Goal: Transaction & Acquisition: Obtain resource

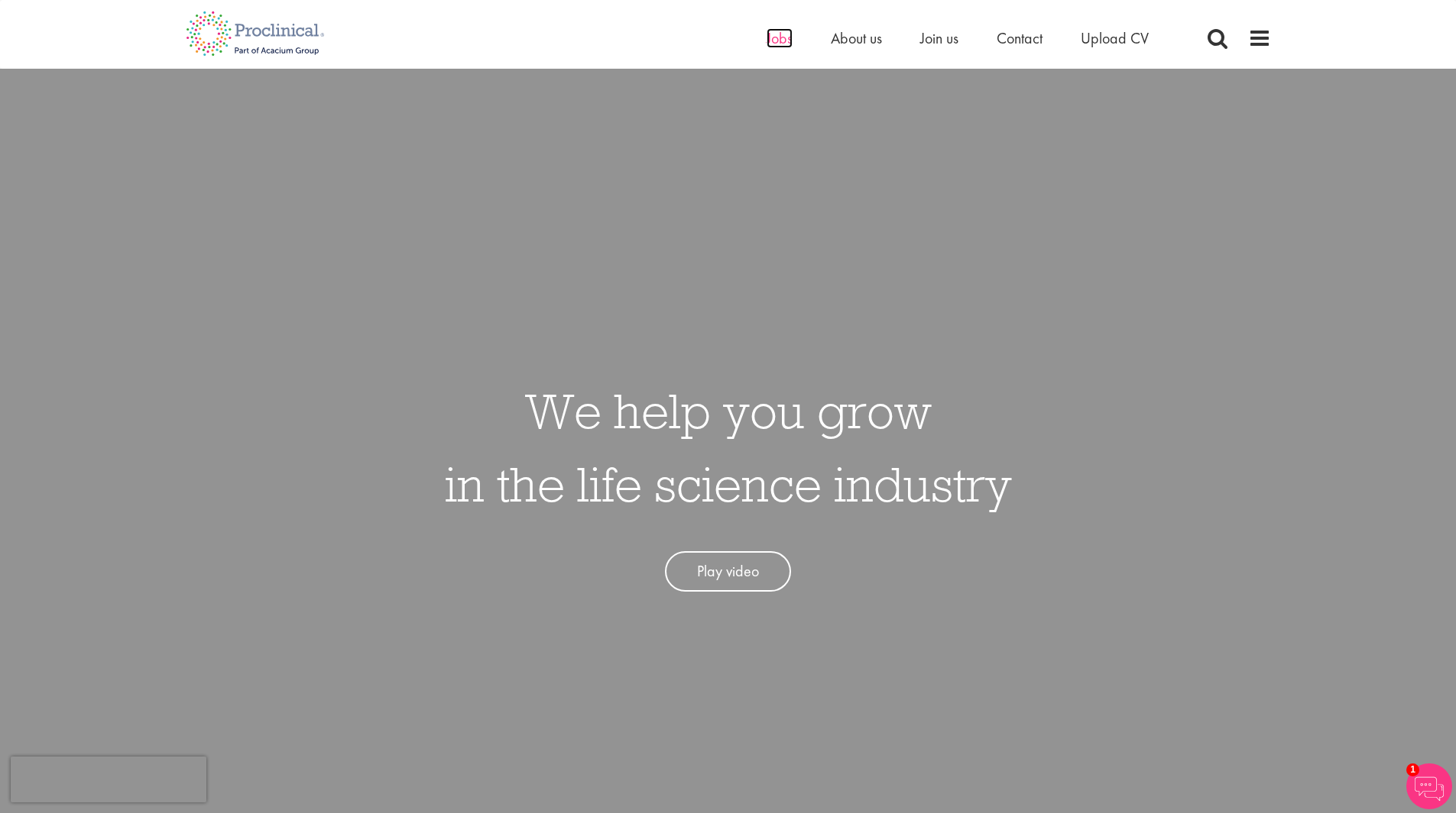
click at [779, 42] on span "Jobs" at bounding box center [780, 38] width 26 height 20
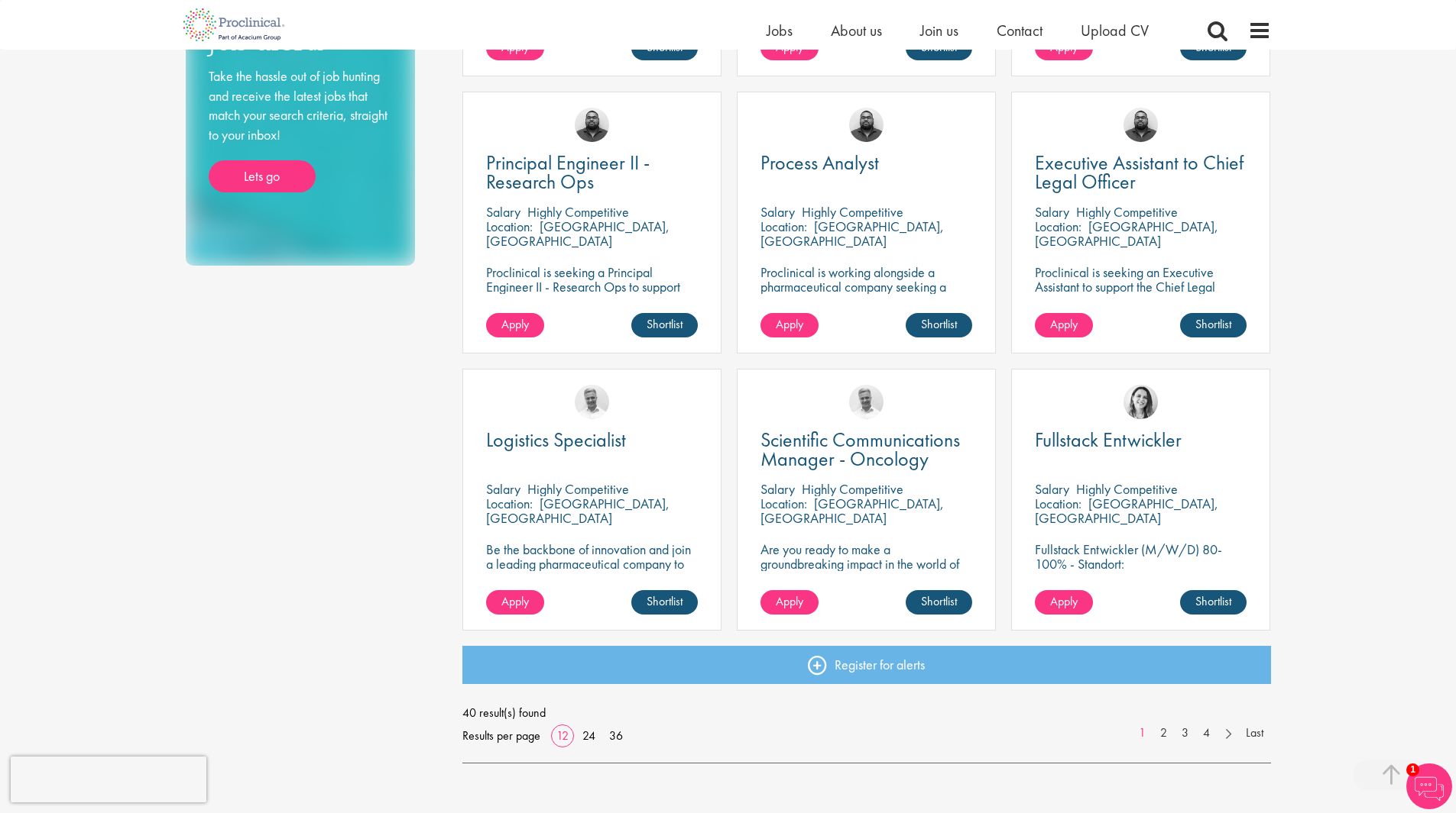
scroll to position [812, 0]
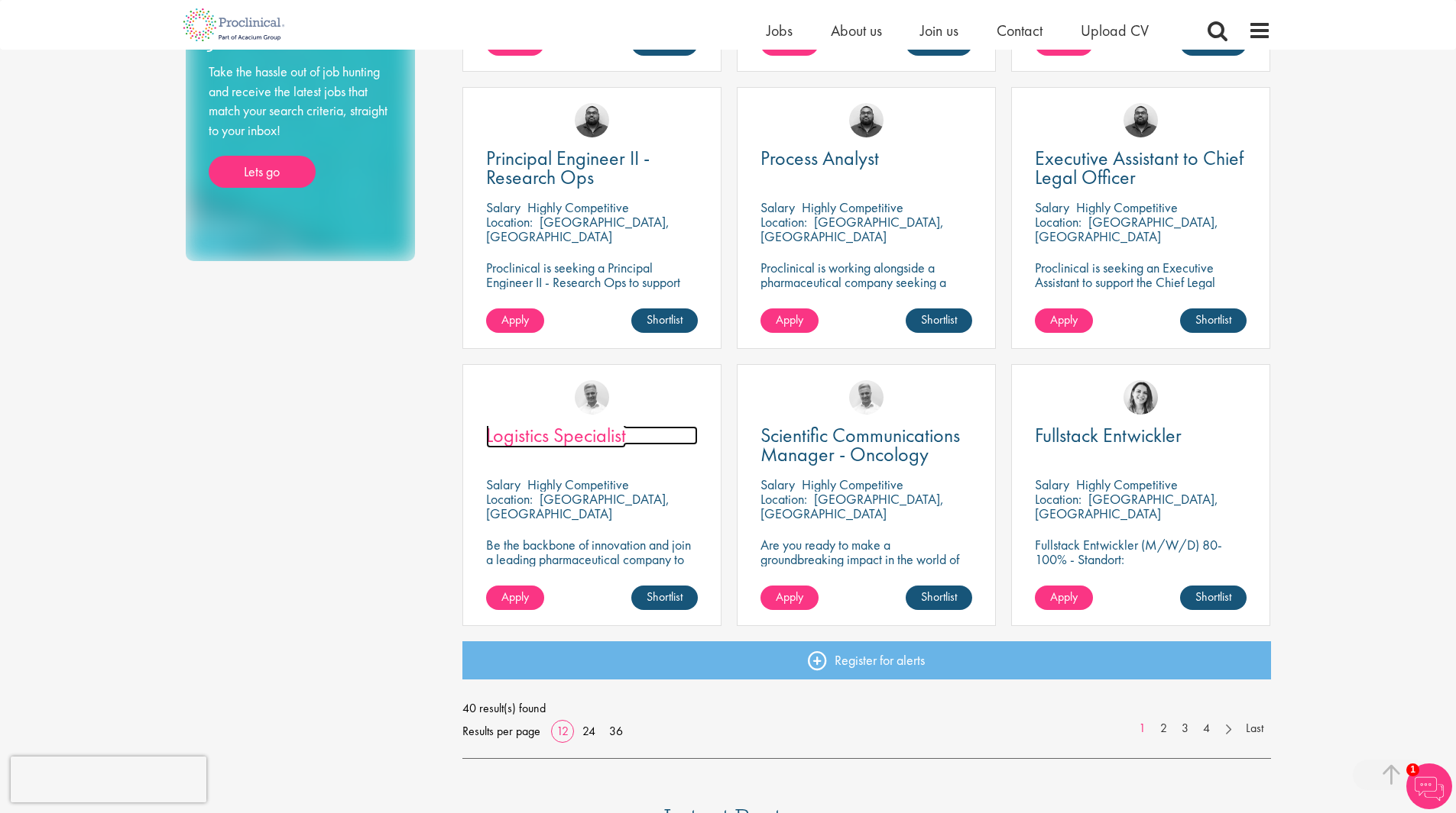
click at [583, 439] on span "Logistics Specialist" at bounding box center [555, 435] width 140 height 26
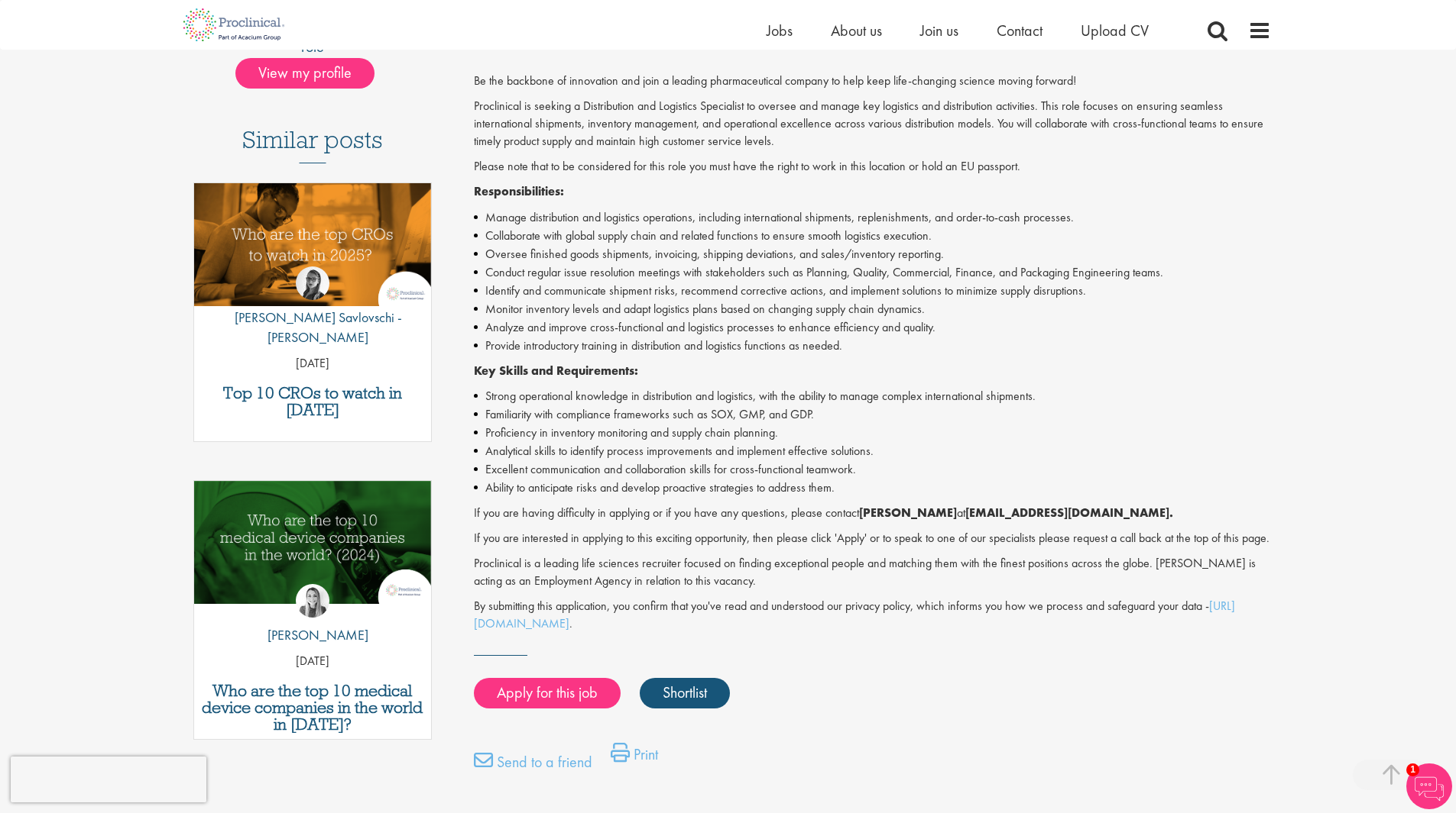
scroll to position [390, 0]
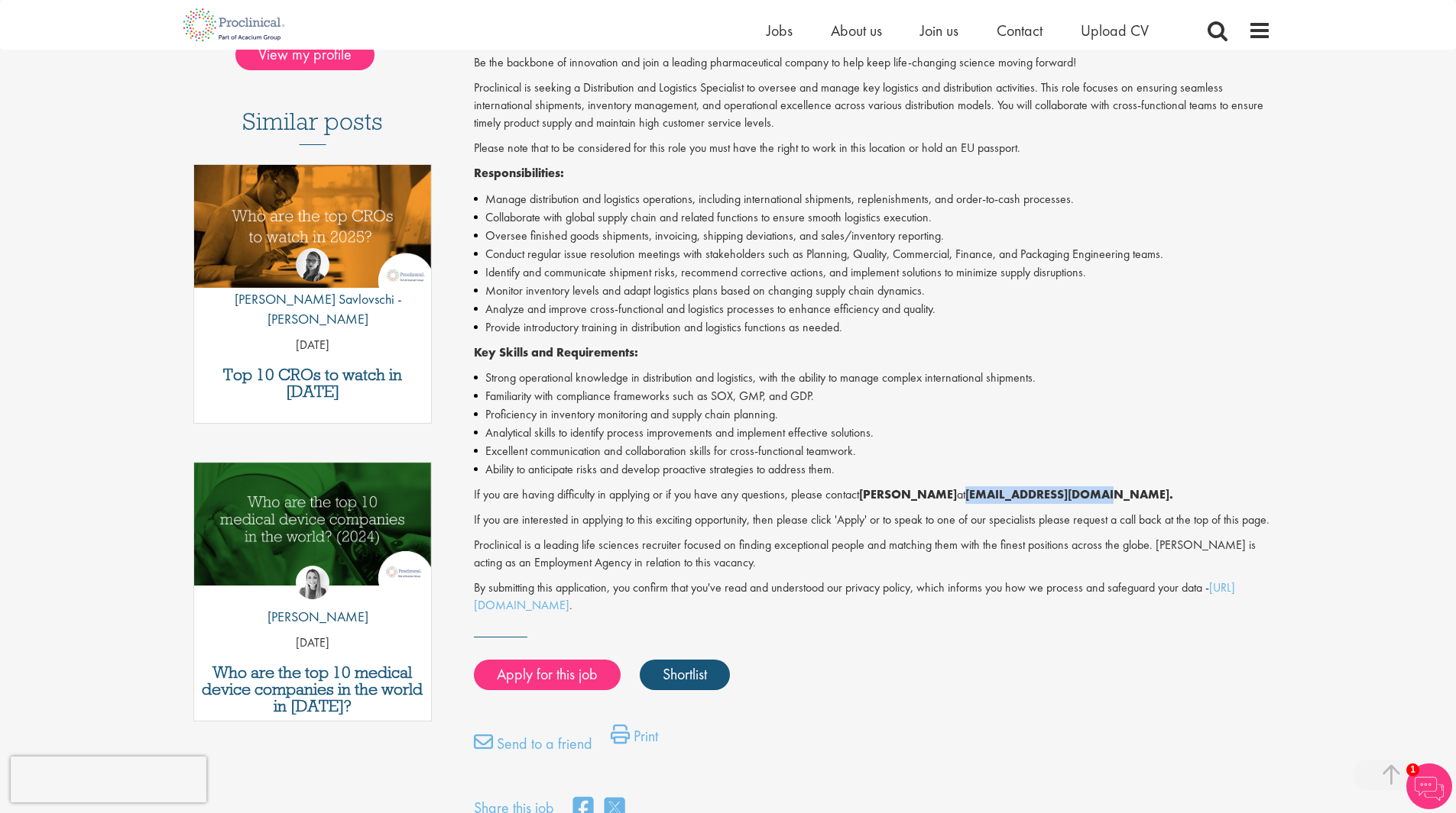
drag, startPoint x: 1069, startPoint y: 491, endPoint x: 946, endPoint y: 491, distance: 123.0
click at [965, 491] on strong "j.bye@proclinical.com." at bounding box center [1069, 494] width 208 height 16
copy strong "j.bye@proclinical.com"
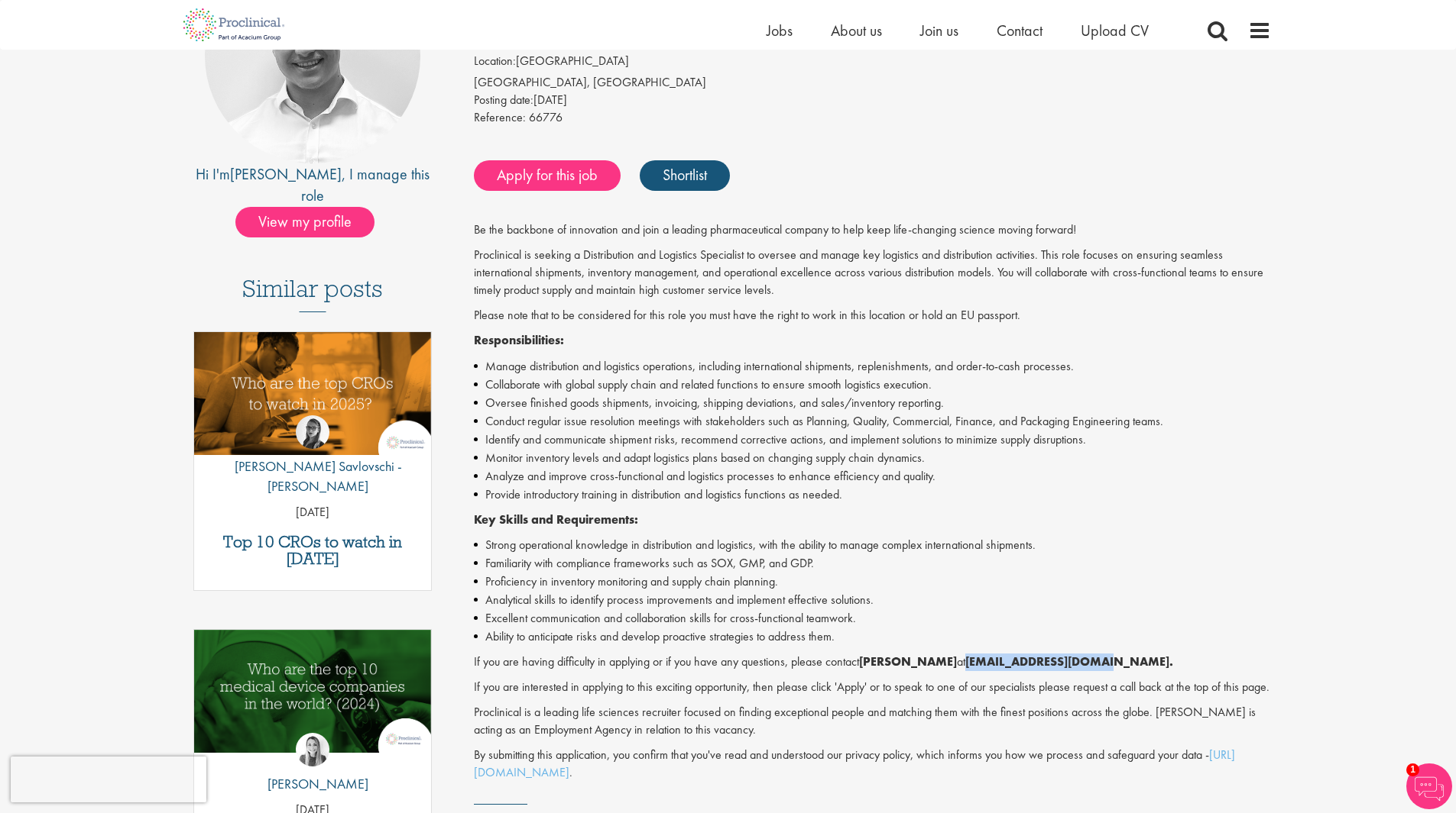
scroll to position [413, 0]
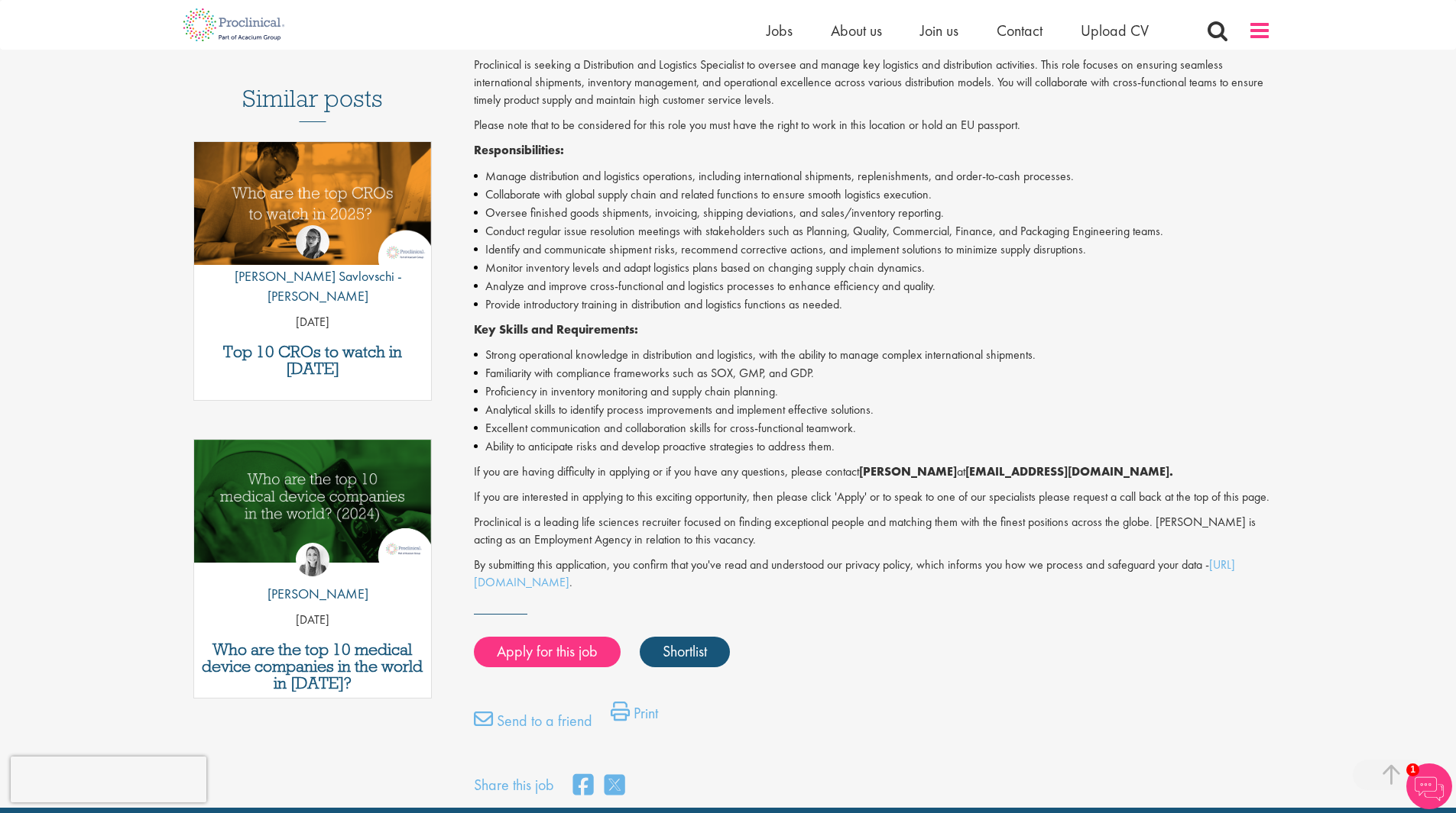
click at [1259, 23] on span at bounding box center [1258, 30] width 23 height 23
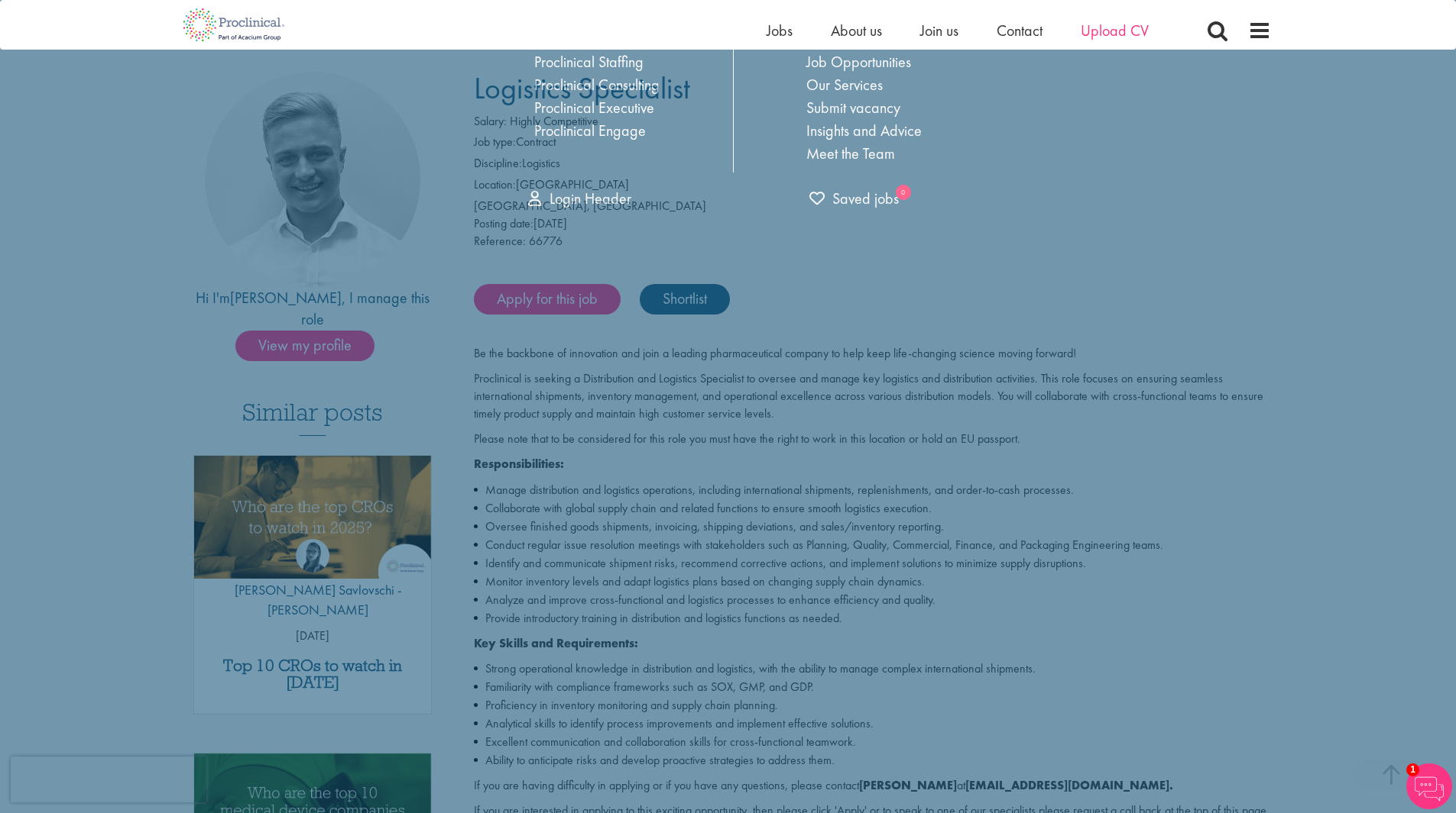
scroll to position [0, 0]
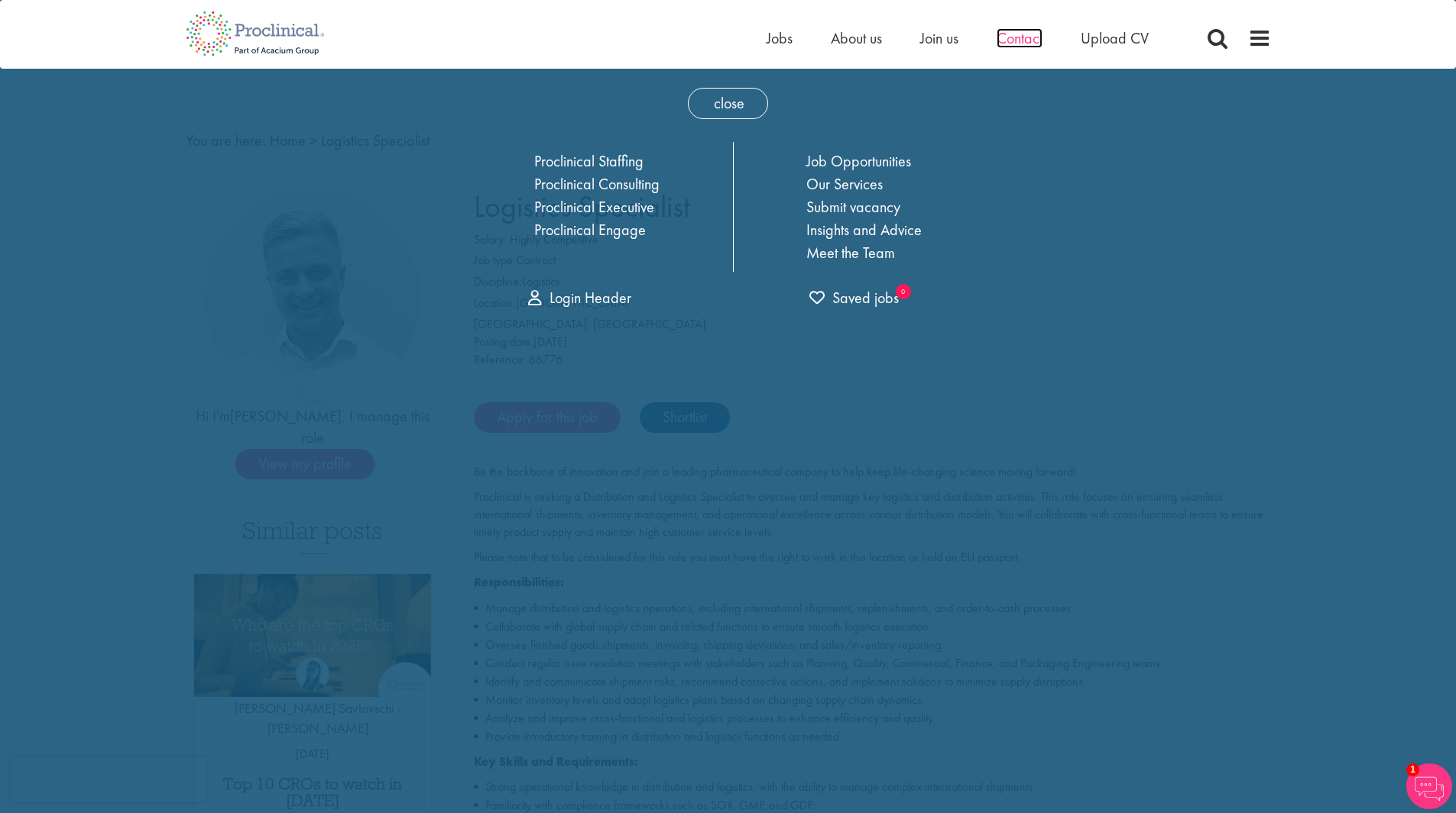
click at [1029, 32] on span "Contact" at bounding box center [1019, 38] width 46 height 20
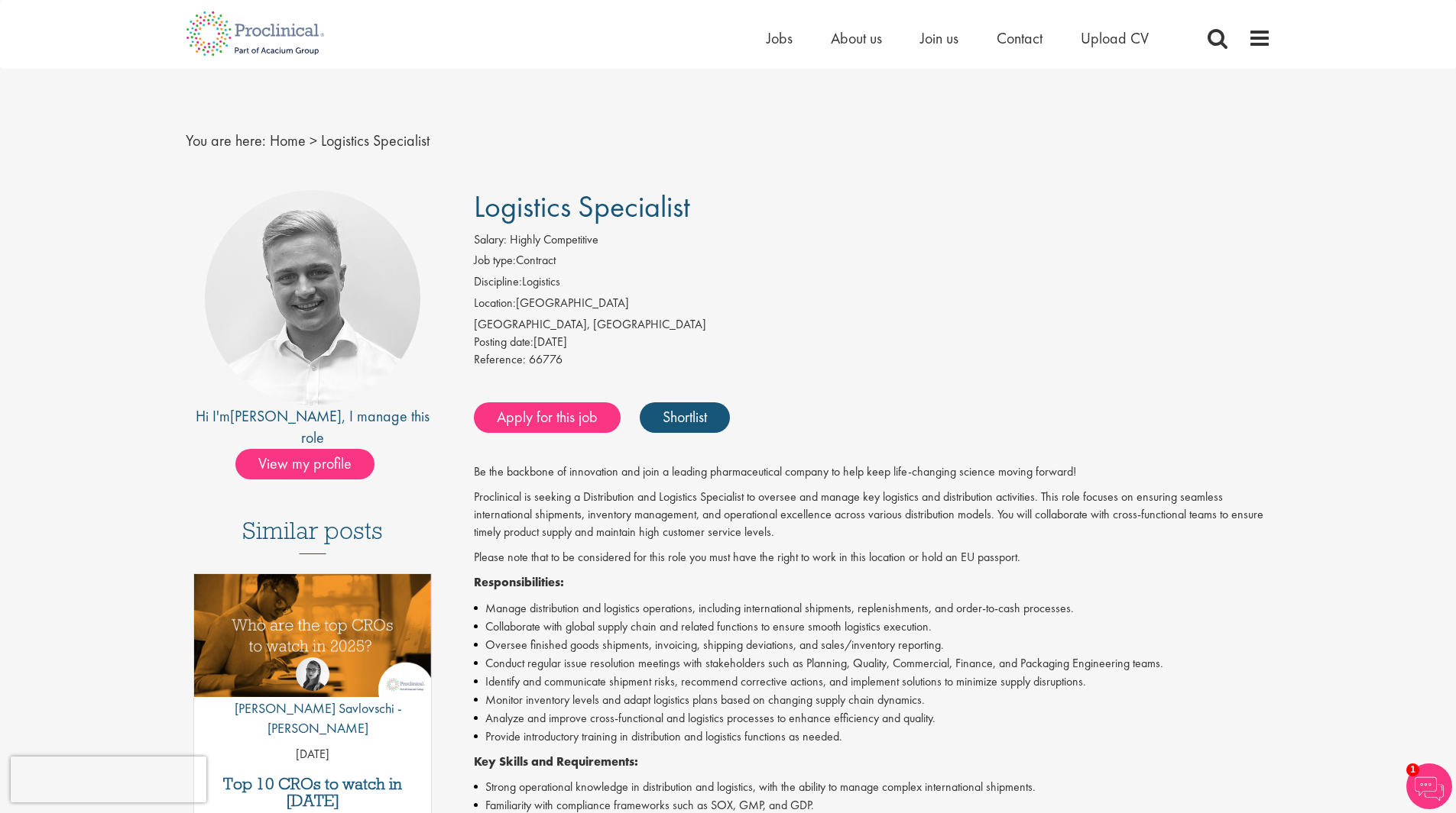
click at [558, 314] on li "Location: [GEOGRAPHIC_DATA]" at bounding box center [872, 306] width 797 height 22
click at [864, 52] on div "Home Jobs About us Join us Contact Upload CV" at bounding box center [976, 42] width 420 height 31
click at [860, 35] on span "About us" at bounding box center [856, 38] width 52 height 20
